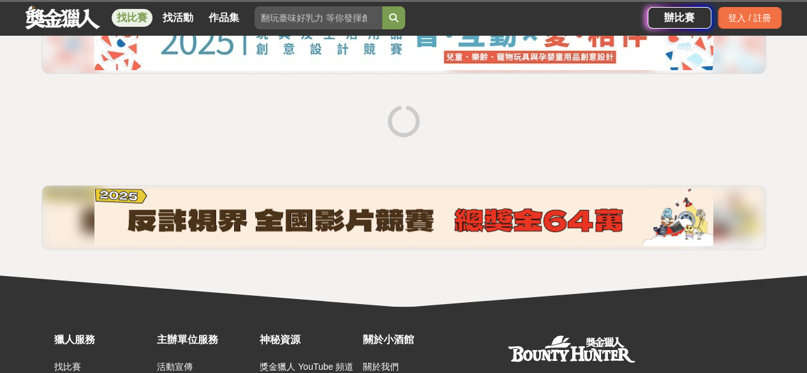
scroll to position [191, 0]
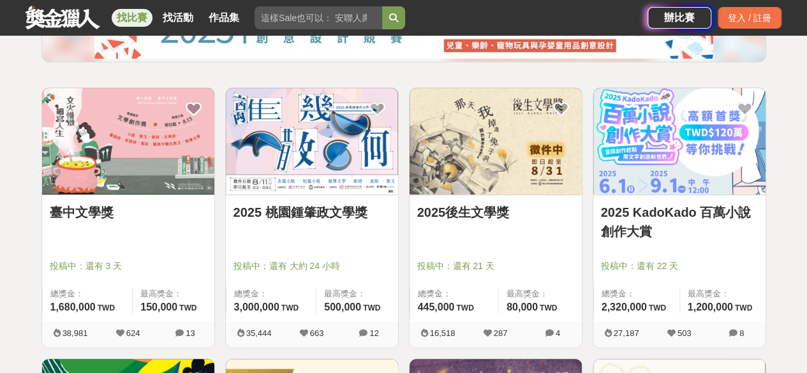
click at [494, 209] on link "2025後生文學獎" at bounding box center [495, 212] width 157 height 19
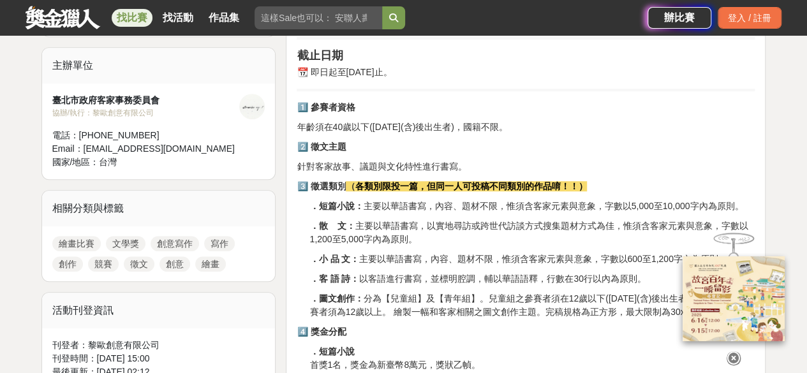
scroll to position [446, 0]
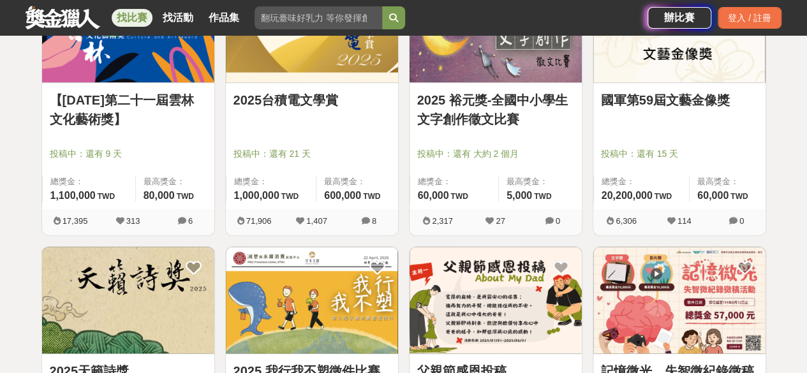
scroll to position [510, 0]
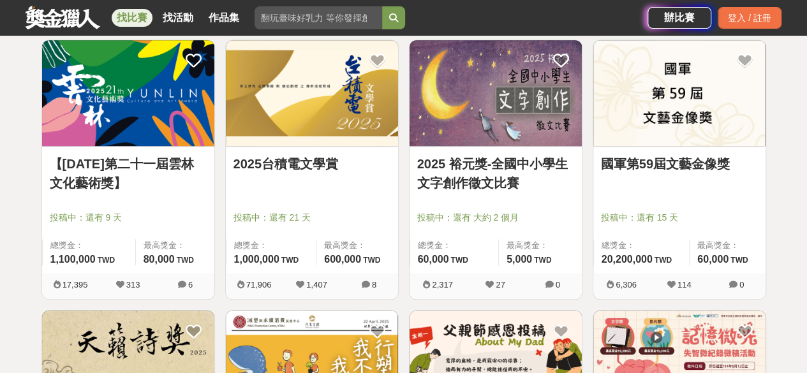
click at [647, 167] on link "國軍第59屆文藝金像獎" at bounding box center [679, 163] width 157 height 19
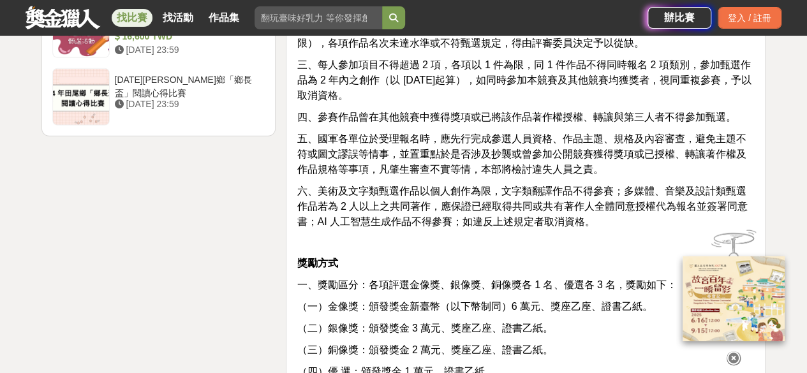
scroll to position [1913, 0]
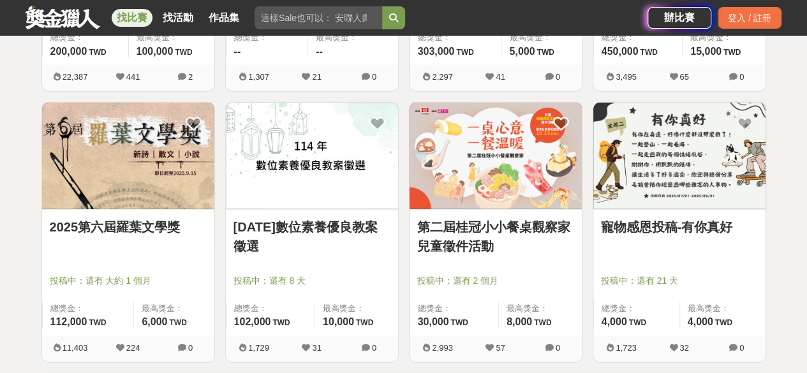
scroll to position [1594, 0]
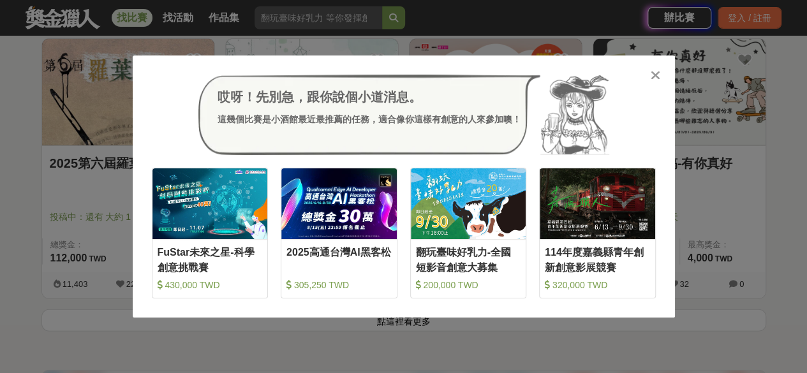
click at [652, 77] on icon at bounding box center [655, 75] width 10 height 13
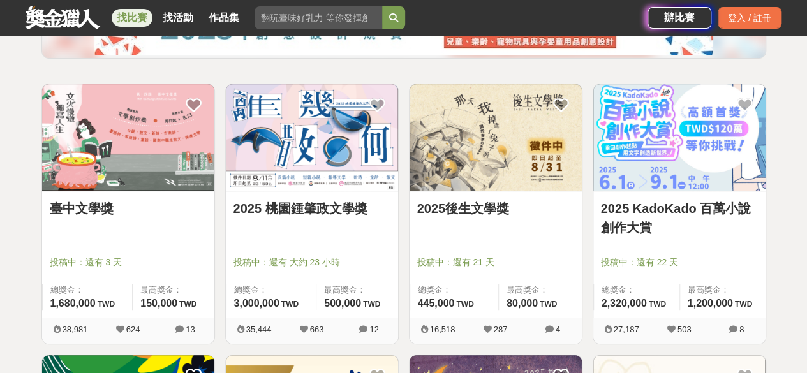
scroll to position [191, 0]
